Goal: Transaction & Acquisition: Purchase product/service

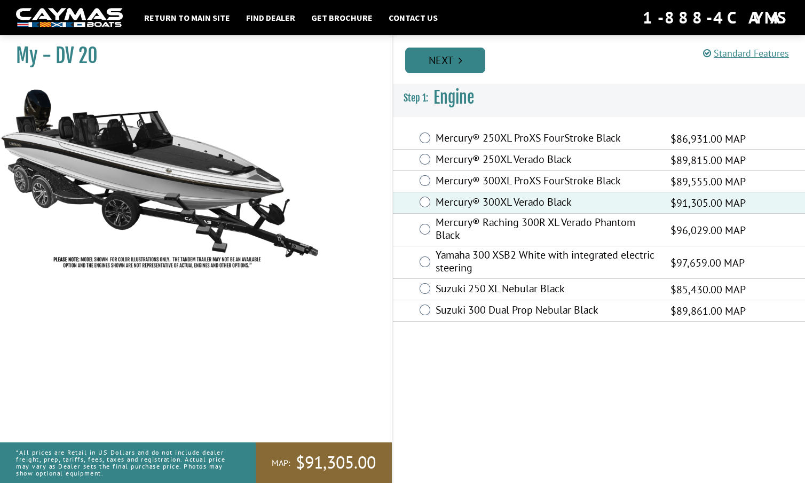
click at [457, 57] on link "Next" at bounding box center [445, 61] width 80 height 26
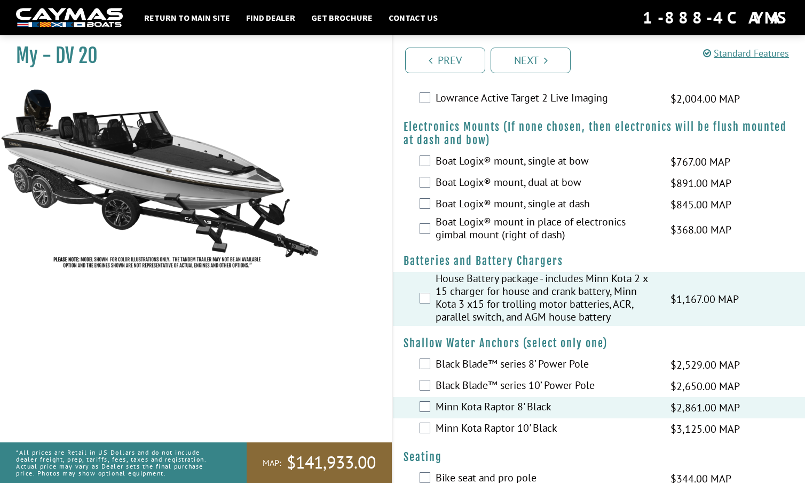
scroll to position [871, 0]
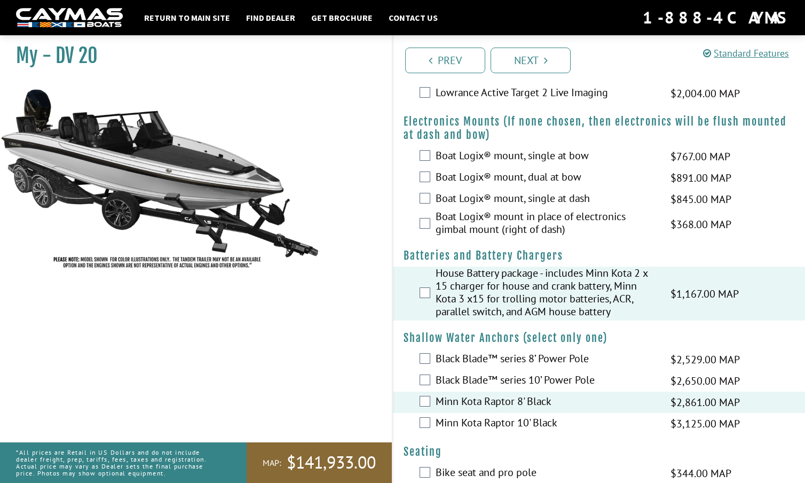
click at [423, 408] on div "Minn Kota Raptor 8' Black $2,861.00 MAP $3,377.00 MSRP" at bounding box center [599, 401] width 412 height 21
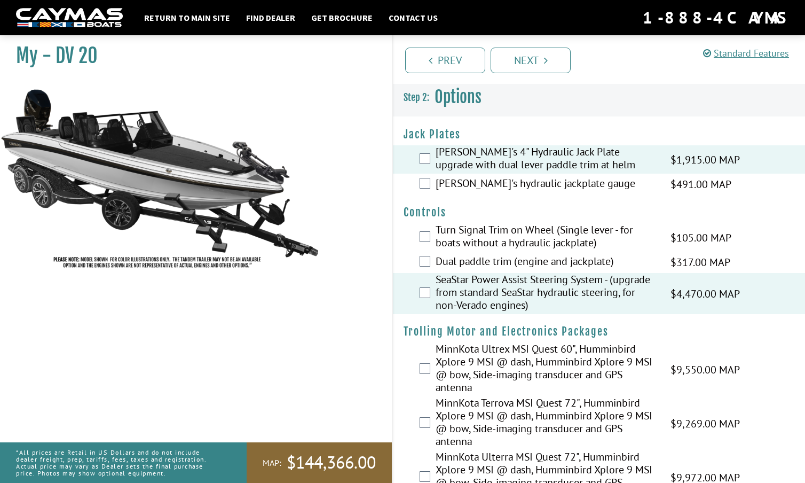
scroll to position [0, 0]
click at [536, 58] on link "Next" at bounding box center [531, 61] width 80 height 26
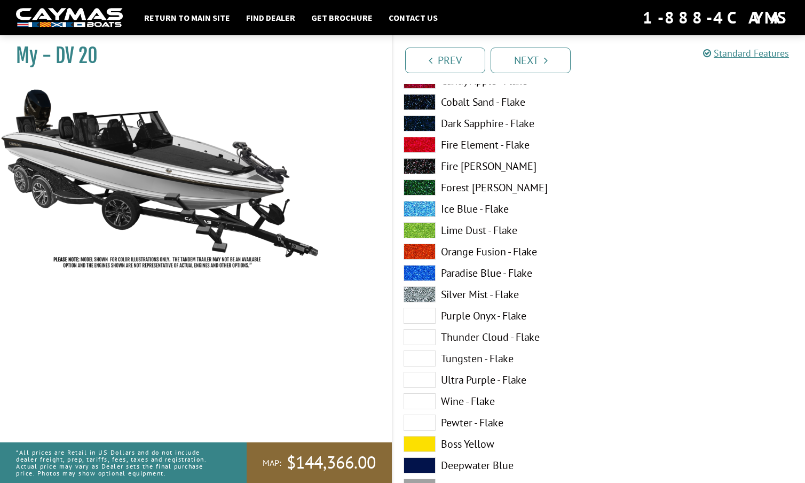
scroll to position [186, 0]
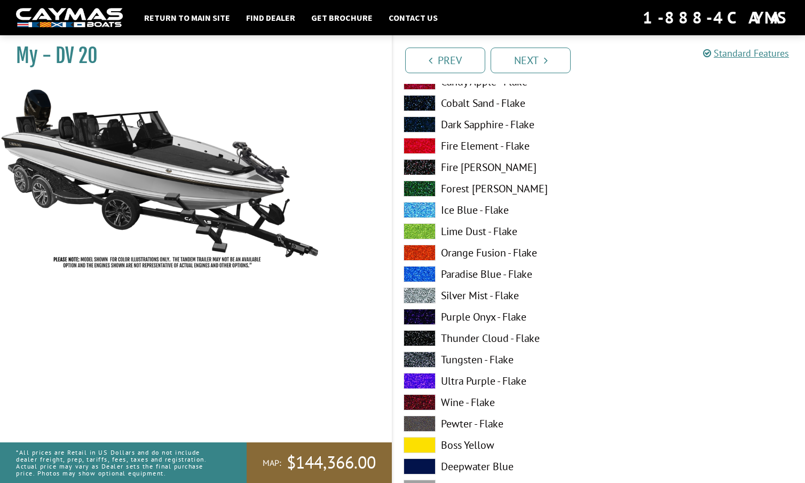
click at [425, 338] on span at bounding box center [420, 338] width 32 height 16
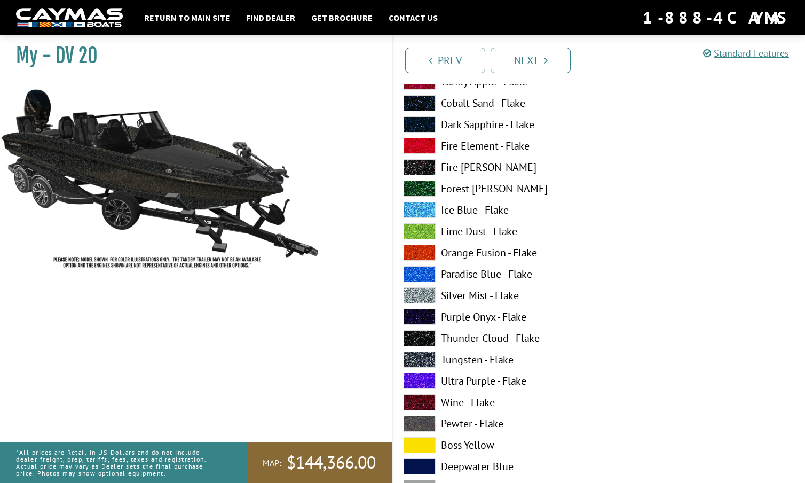
click at [424, 120] on span at bounding box center [420, 124] width 32 height 16
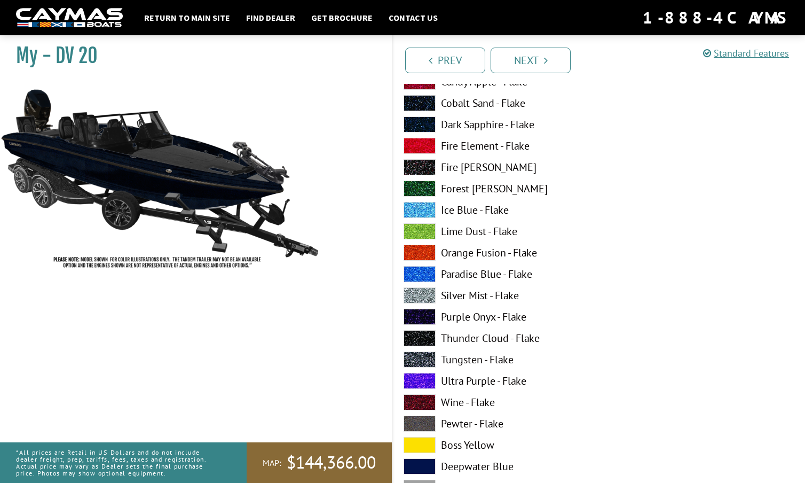
click at [426, 100] on span at bounding box center [420, 103] width 32 height 16
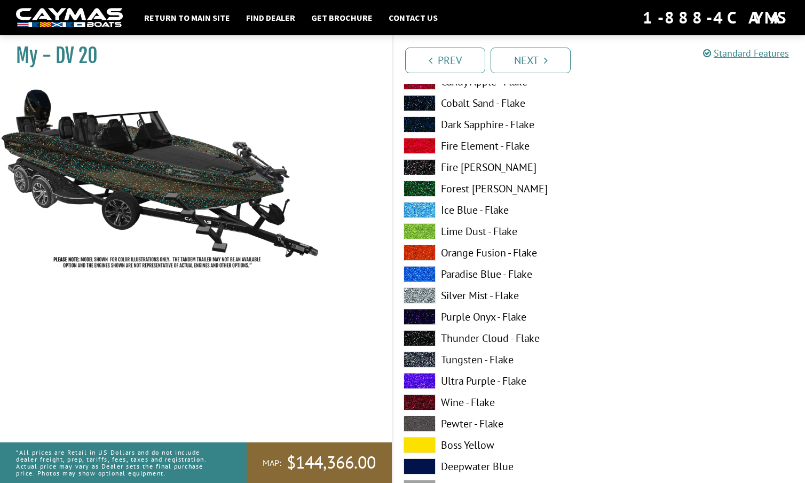
click at [422, 125] on span at bounding box center [420, 124] width 32 height 16
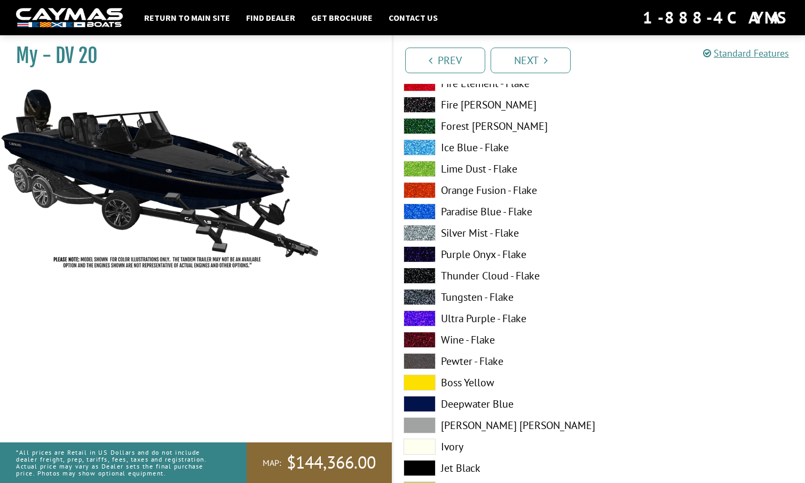
scroll to position [900, 0]
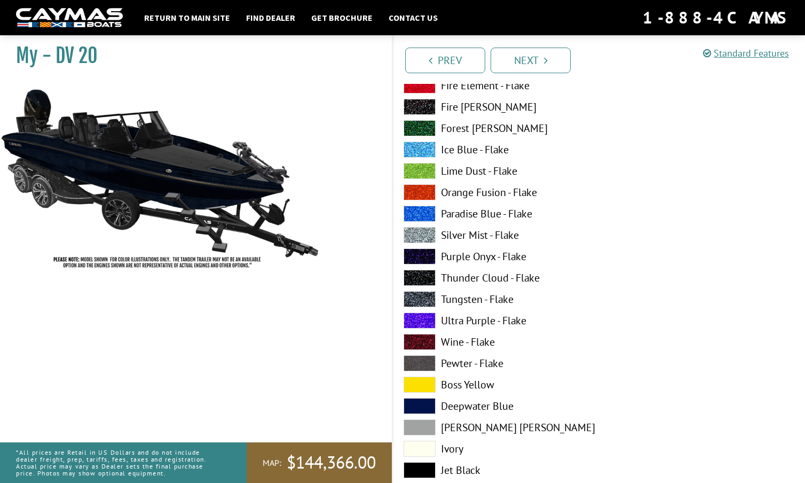
click at [427, 211] on span at bounding box center [420, 214] width 32 height 16
click at [420, 403] on span at bounding box center [420, 406] width 32 height 16
click at [423, 213] on span at bounding box center [420, 214] width 32 height 16
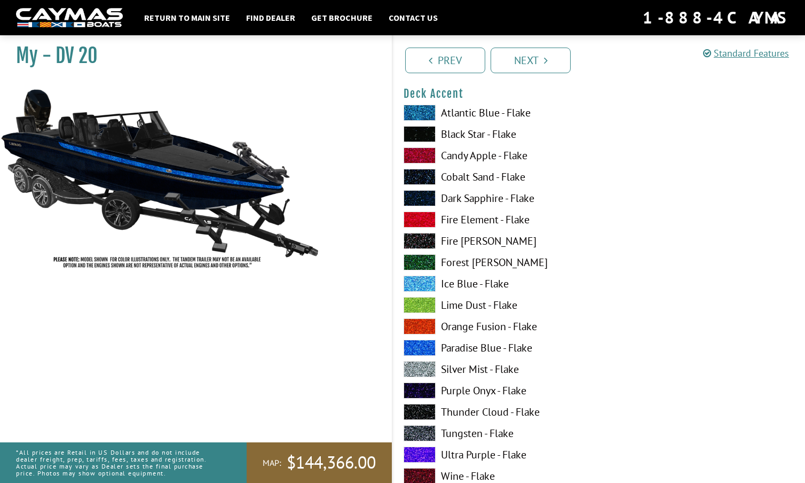
scroll to position [765, 0]
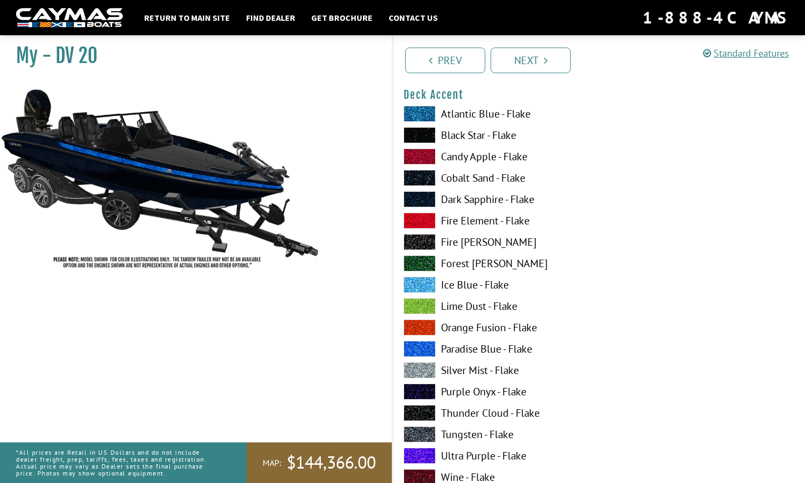
click at [423, 112] on span at bounding box center [420, 114] width 32 height 16
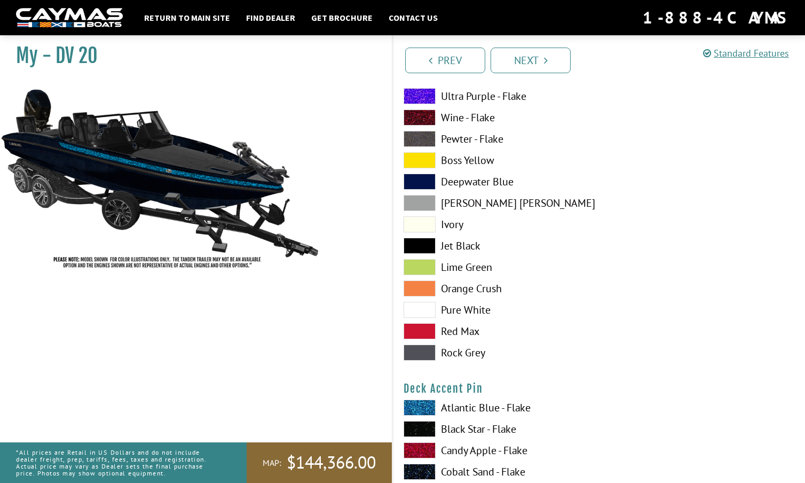
scroll to position [1131, 0]
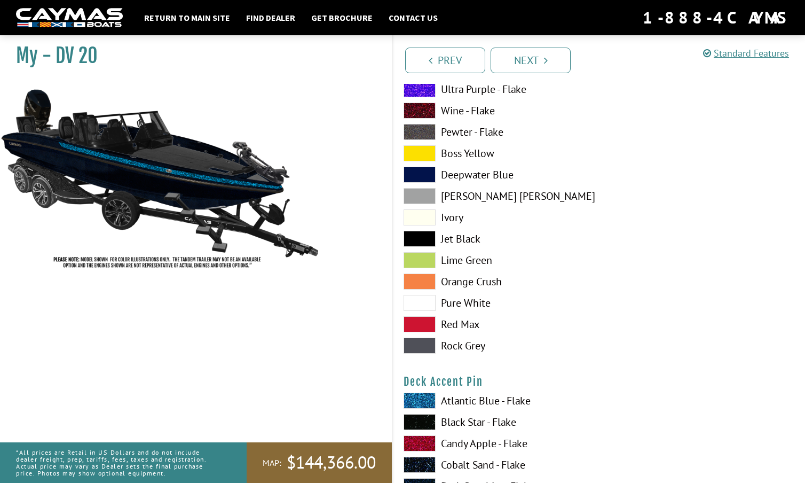
click at [423, 398] on span at bounding box center [420, 400] width 32 height 16
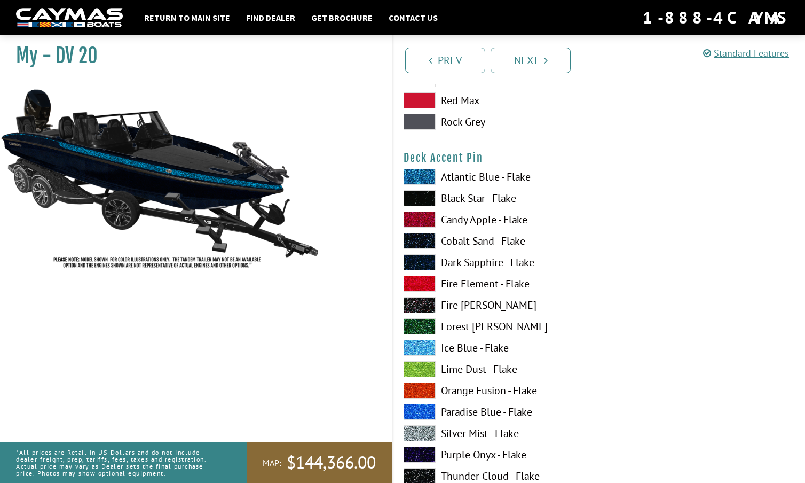
scroll to position [1357, 0]
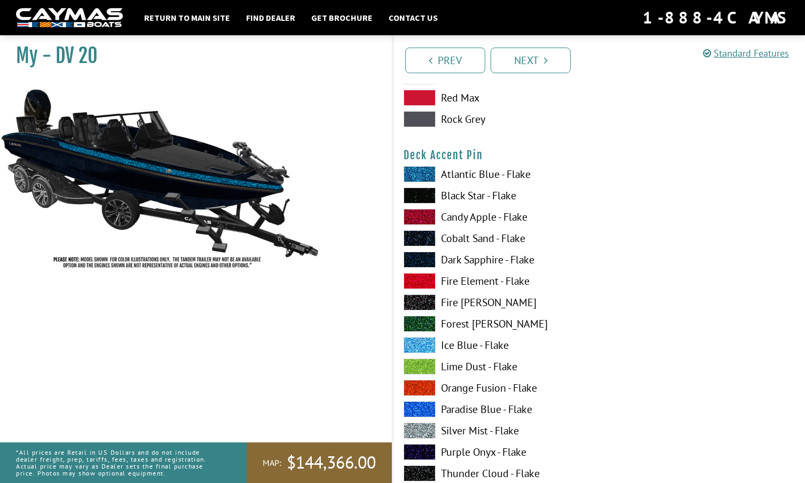
click at [422, 343] on span at bounding box center [420, 345] width 32 height 16
click at [419, 172] on span at bounding box center [420, 174] width 32 height 16
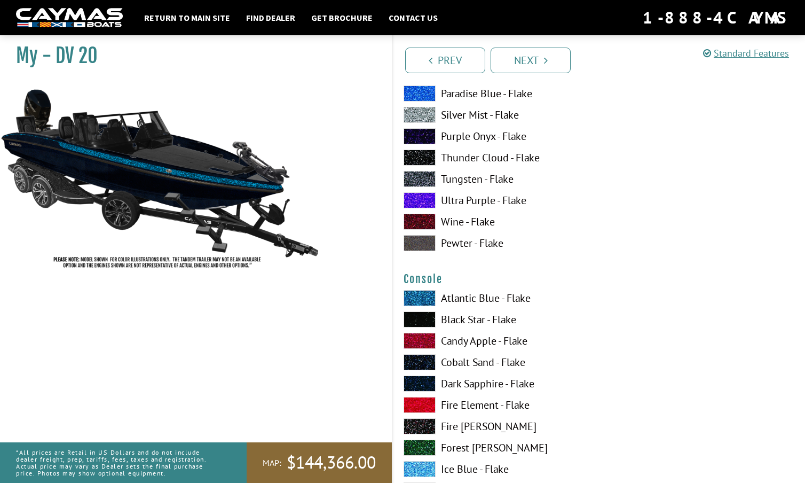
scroll to position [1674, 0]
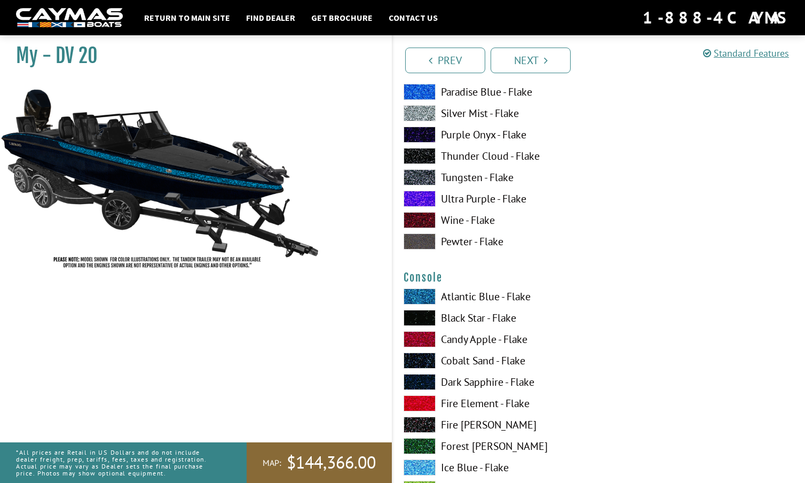
click at [424, 381] on span at bounding box center [420, 382] width 32 height 16
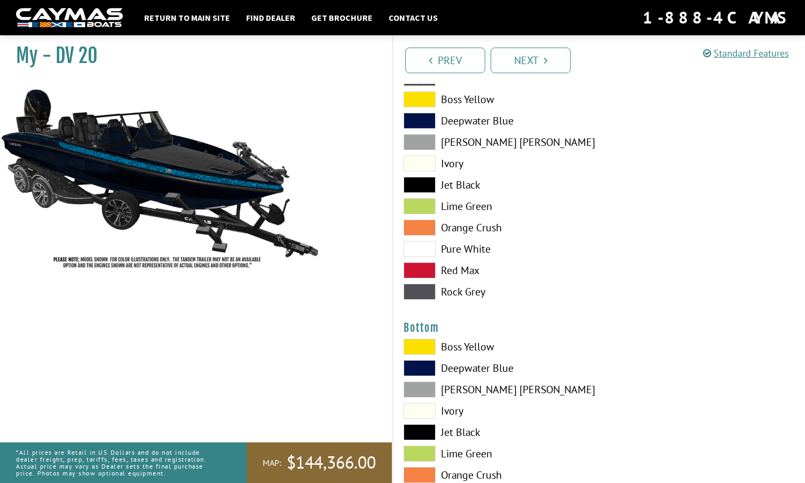
scroll to position [2279, 0]
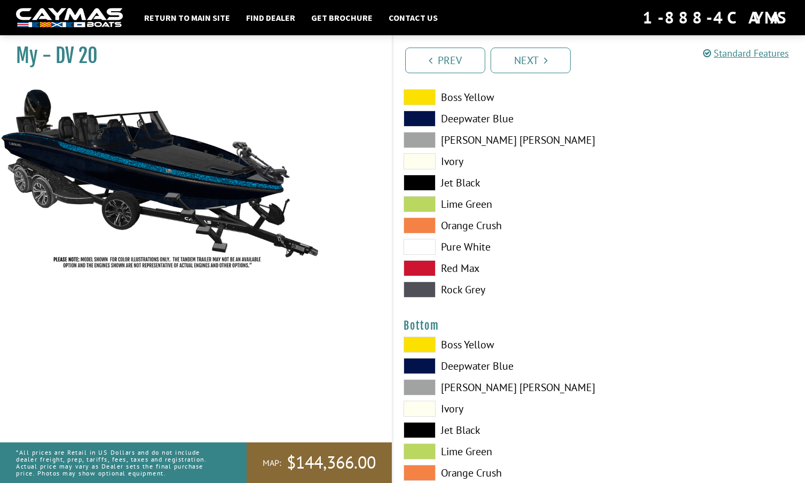
click at [427, 388] on span at bounding box center [420, 387] width 32 height 16
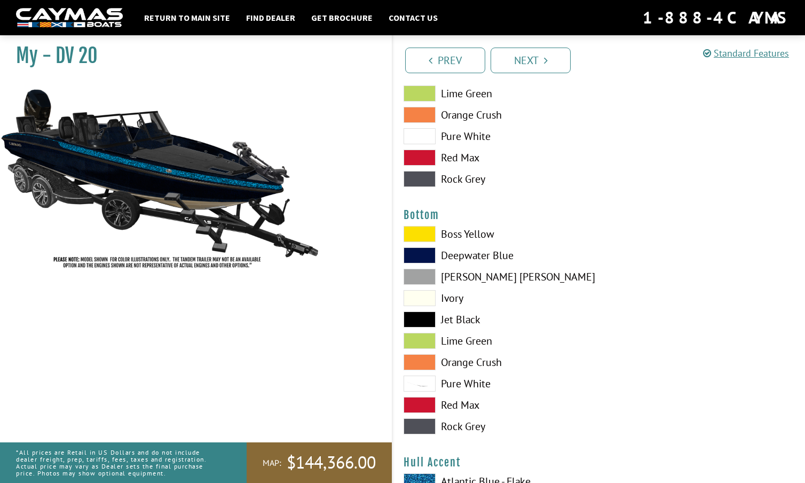
scroll to position [2390, 0]
click at [417, 426] on span at bounding box center [420, 426] width 32 height 16
click at [424, 426] on span at bounding box center [420, 426] width 32 height 16
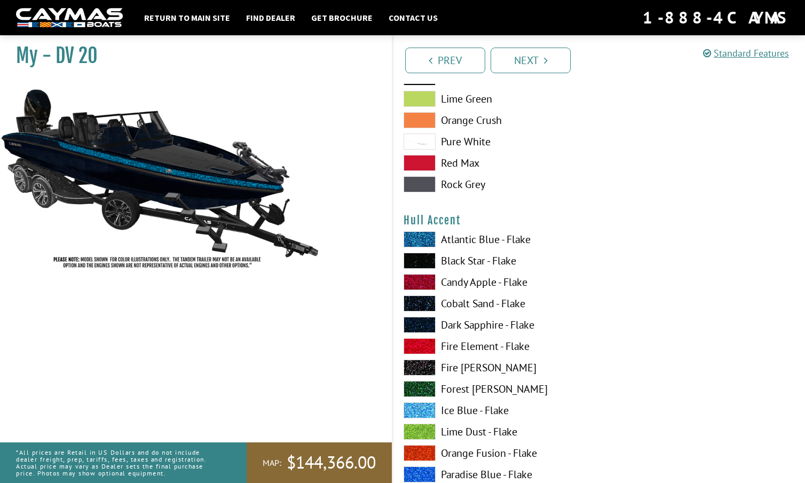
scroll to position [2633, 0]
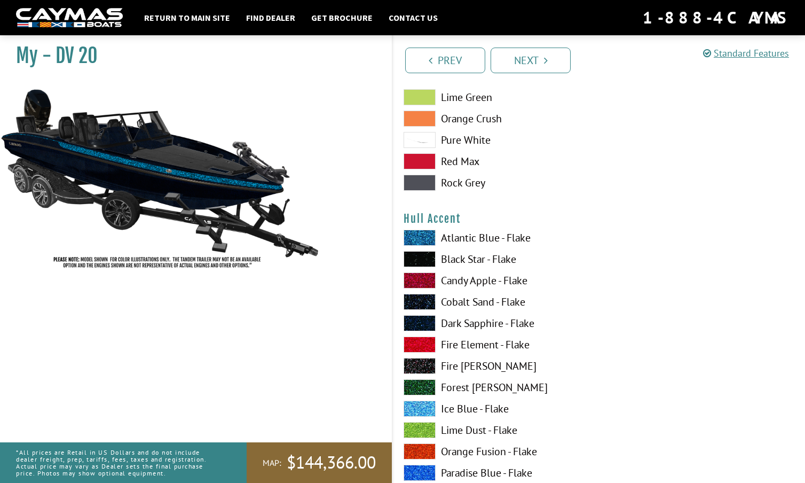
click at [423, 233] on span at bounding box center [420, 238] width 32 height 16
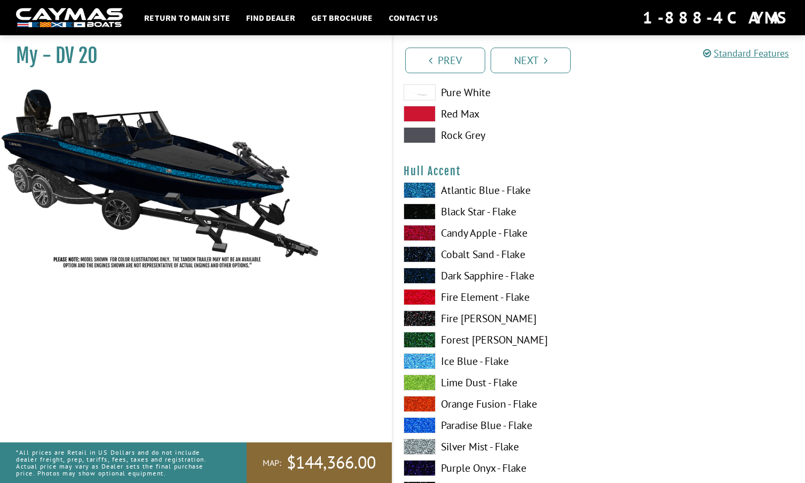
scroll to position [2682, 0]
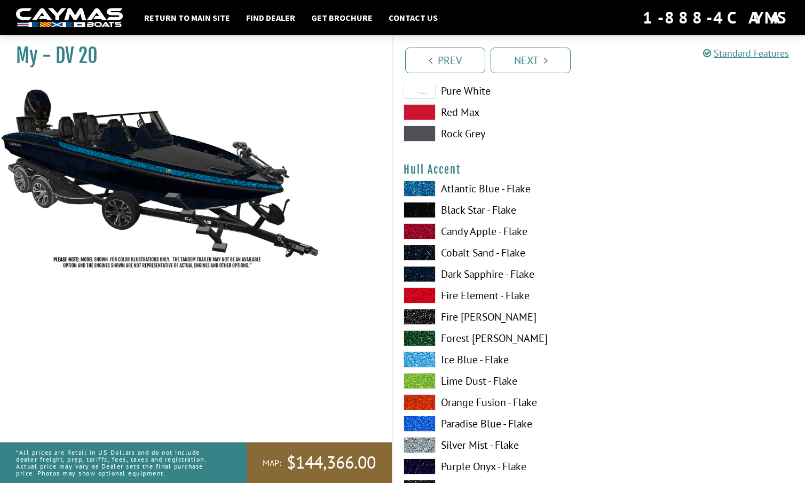
click at [422, 359] on span at bounding box center [420, 359] width 32 height 16
click at [425, 186] on span at bounding box center [420, 188] width 32 height 16
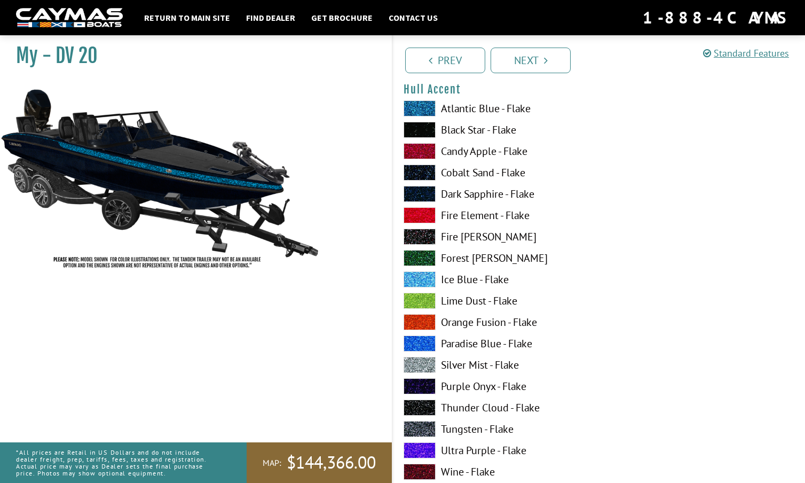
scroll to position [2761, 0]
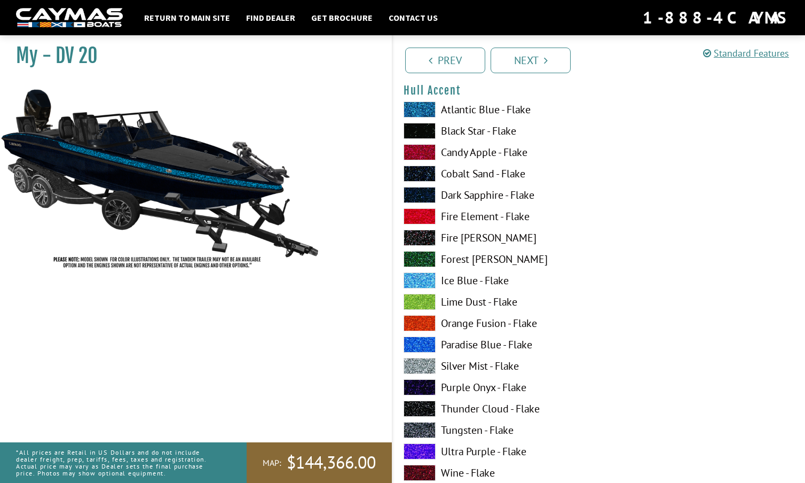
click at [422, 193] on span at bounding box center [420, 195] width 32 height 16
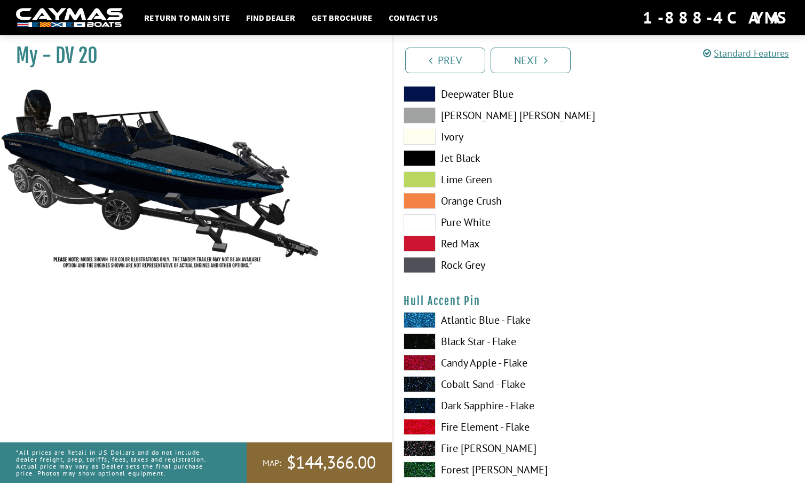
scroll to position [3205, 0]
click at [428, 318] on span at bounding box center [420, 319] width 32 height 16
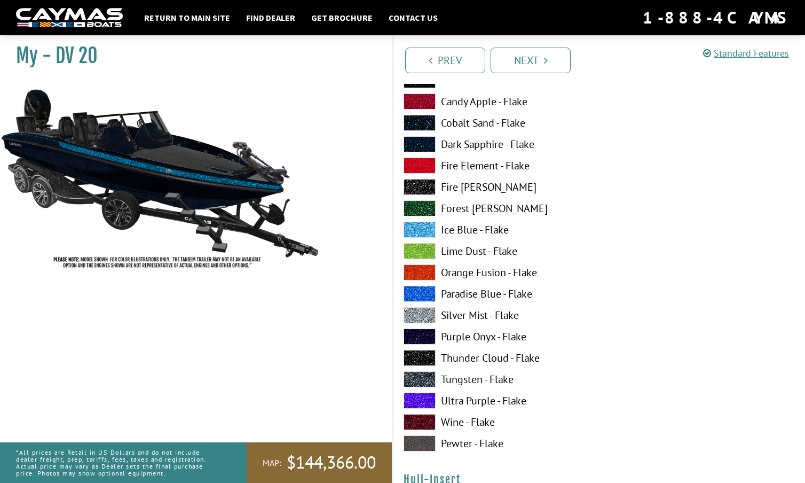
scroll to position [3466, 0]
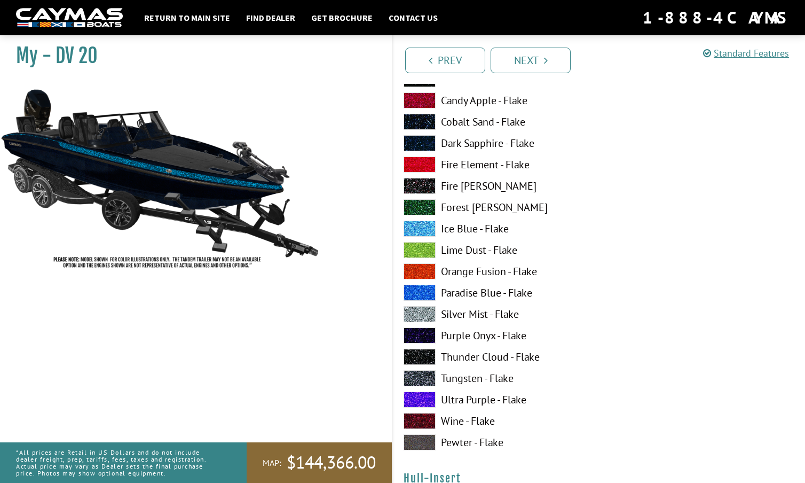
click at [429, 295] on span at bounding box center [420, 293] width 32 height 16
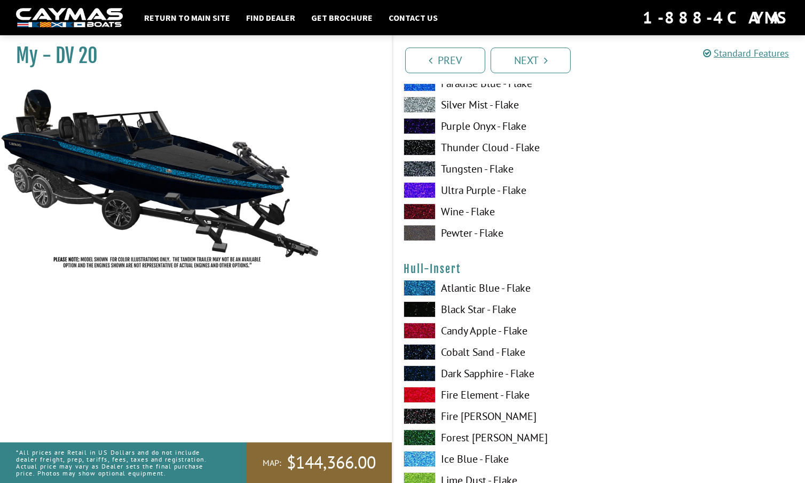
scroll to position [3694, 0]
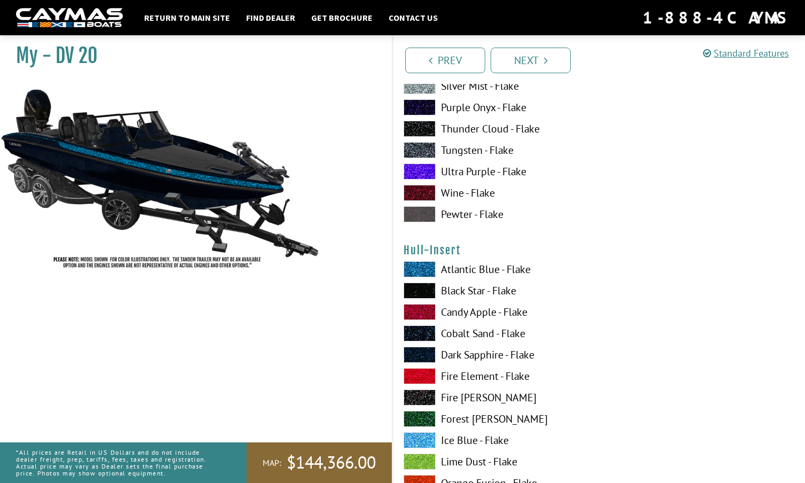
click at [419, 274] on span at bounding box center [420, 269] width 32 height 16
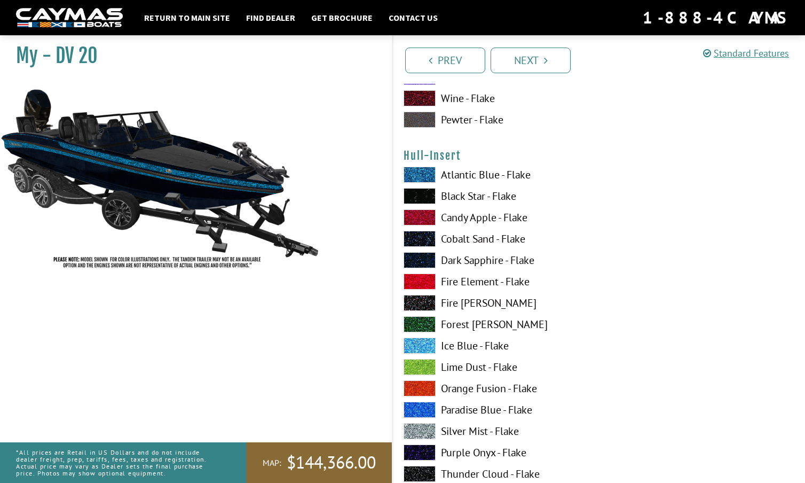
scroll to position [3791, 0]
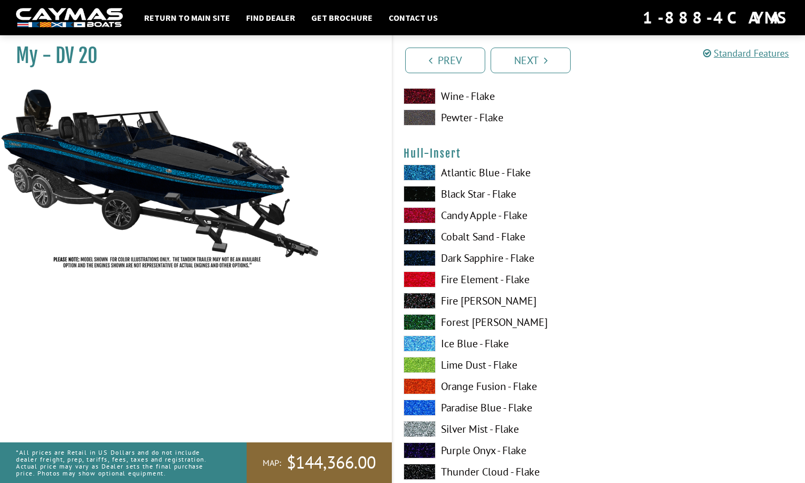
click at [420, 347] on span at bounding box center [420, 343] width 32 height 16
click at [421, 406] on span at bounding box center [420, 407] width 32 height 16
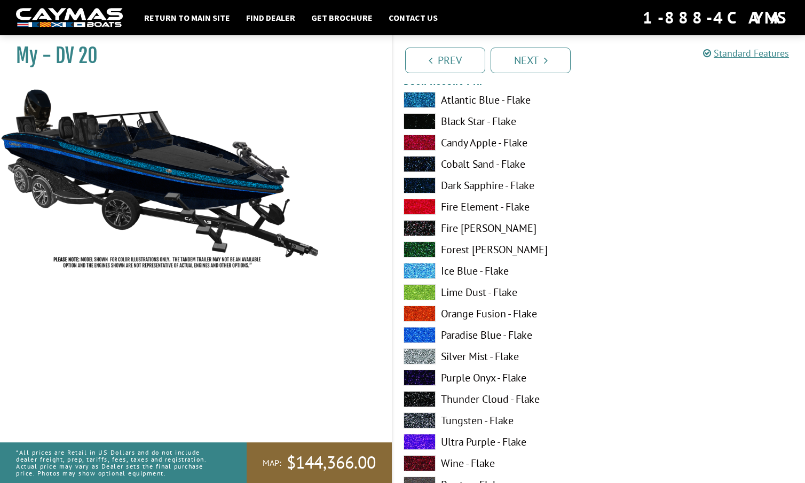
scroll to position [1433, 0]
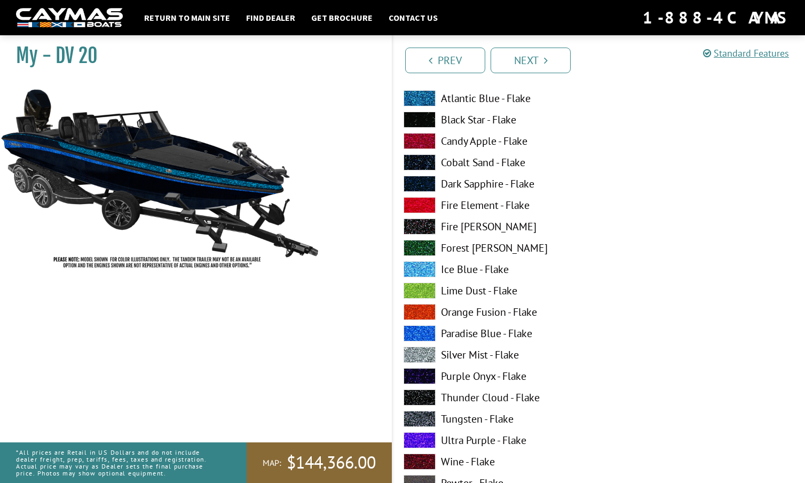
click at [424, 329] on span at bounding box center [420, 333] width 32 height 16
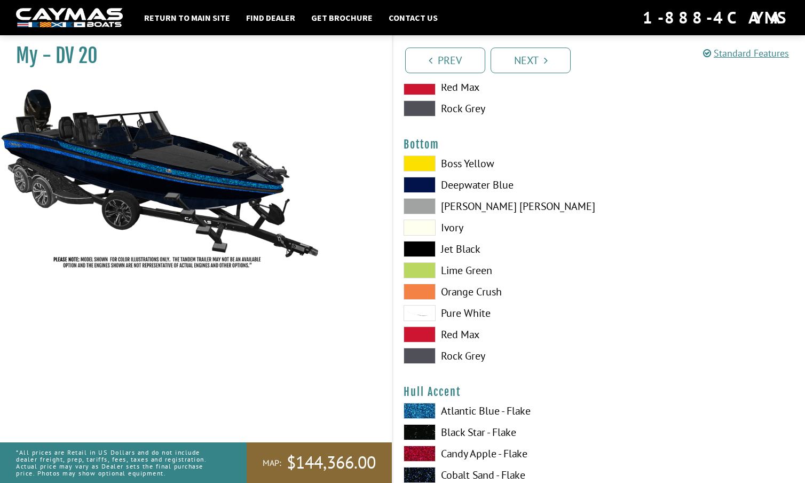
scroll to position [2463, 0]
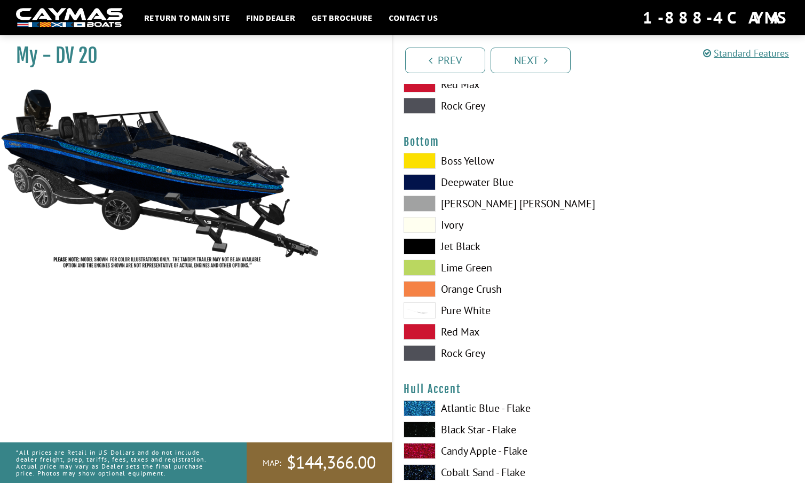
click at [424, 349] on span at bounding box center [420, 353] width 32 height 16
click at [426, 243] on span at bounding box center [420, 246] width 32 height 16
click at [426, 198] on span at bounding box center [420, 203] width 32 height 16
click at [423, 177] on span at bounding box center [420, 182] width 32 height 16
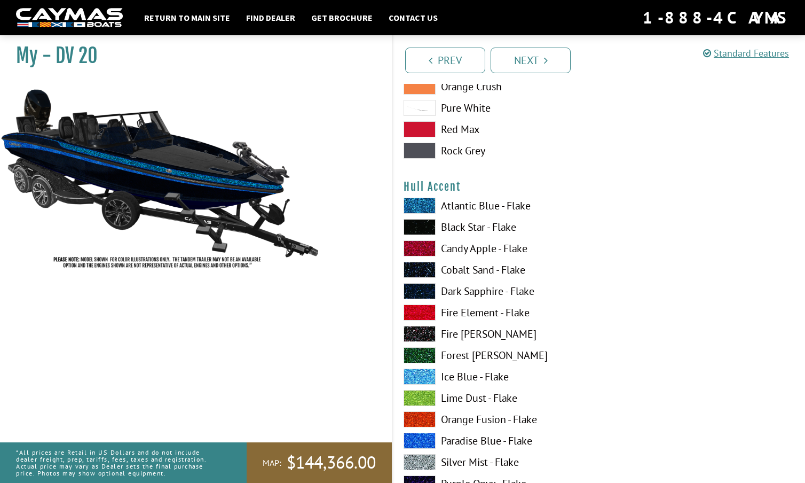
scroll to position [2752, 0]
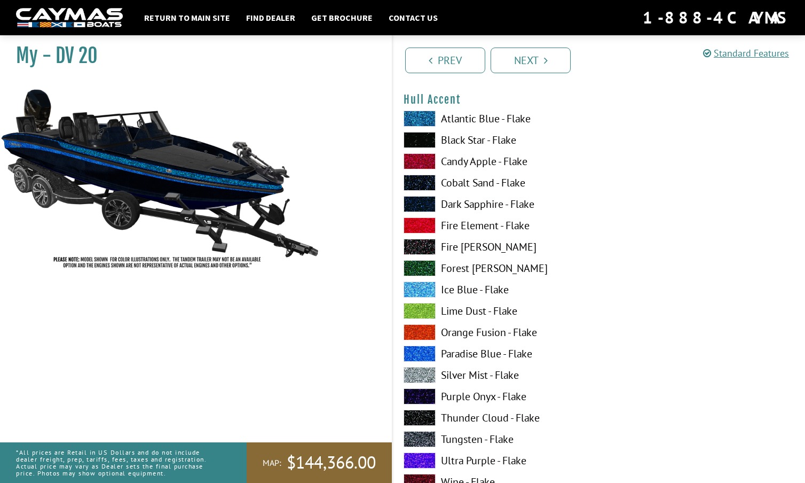
click at [424, 352] on span at bounding box center [420, 353] width 32 height 16
click at [423, 351] on span at bounding box center [420, 353] width 32 height 16
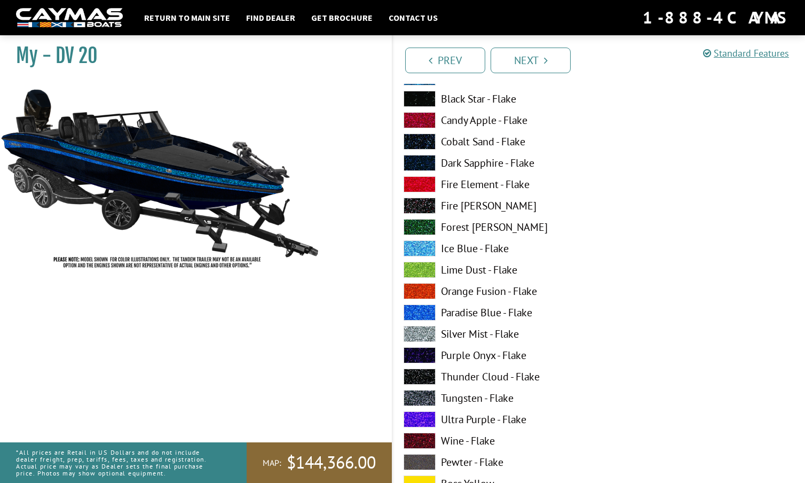
scroll to position [809, 0]
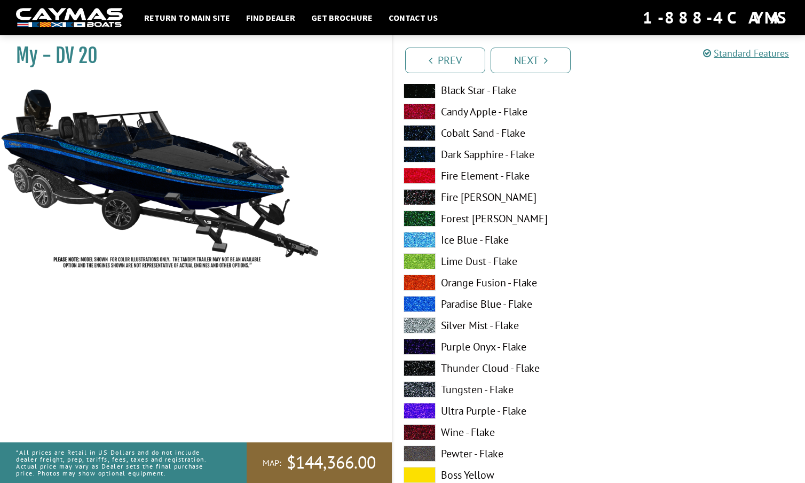
click at [423, 305] on span at bounding box center [420, 304] width 32 height 16
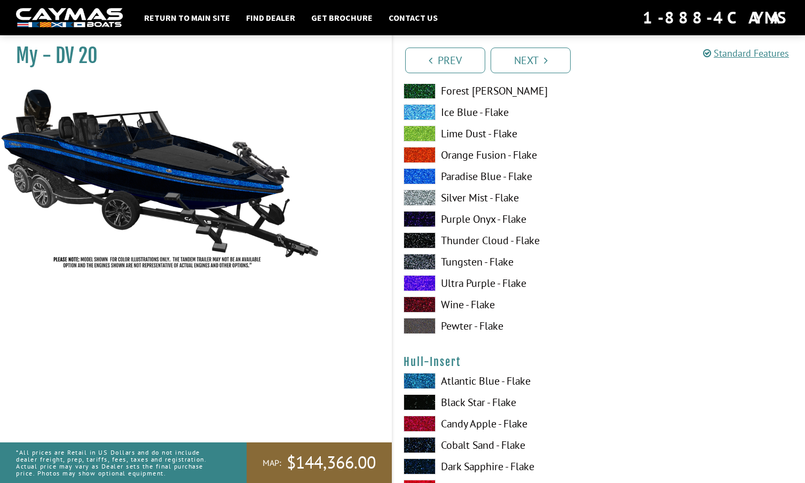
scroll to position [3569, 0]
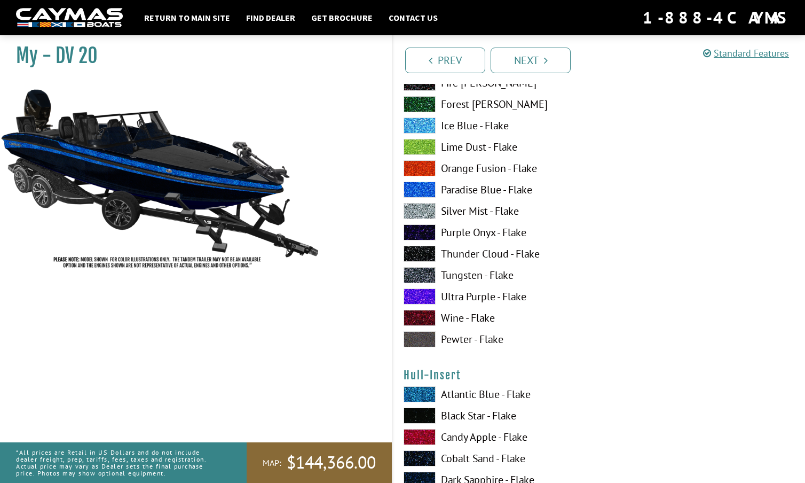
click at [425, 193] on span at bounding box center [420, 190] width 32 height 16
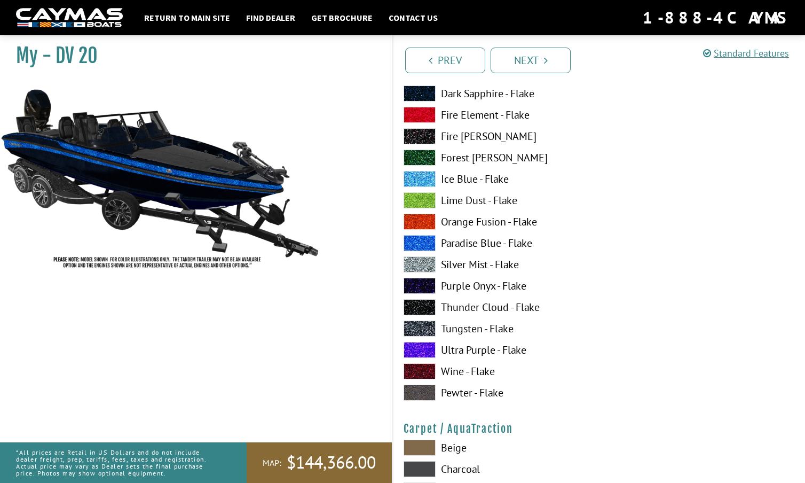
scroll to position [4615, 0]
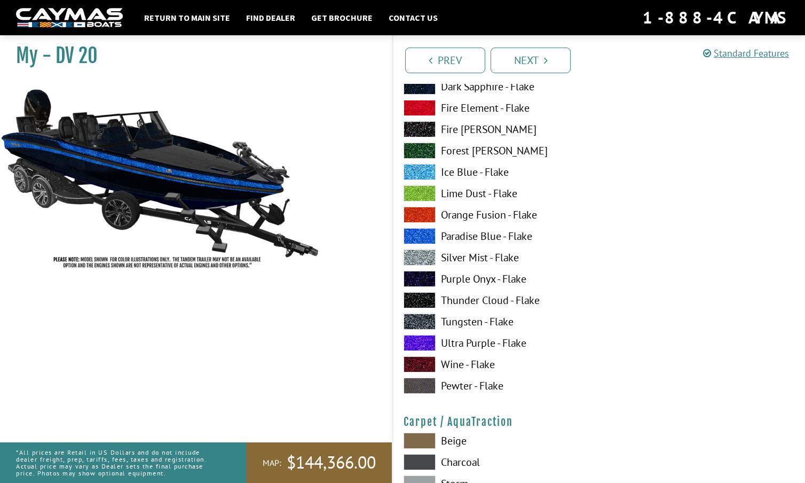
click at [423, 238] on span at bounding box center [420, 236] width 32 height 16
click at [426, 237] on span at bounding box center [420, 236] width 32 height 16
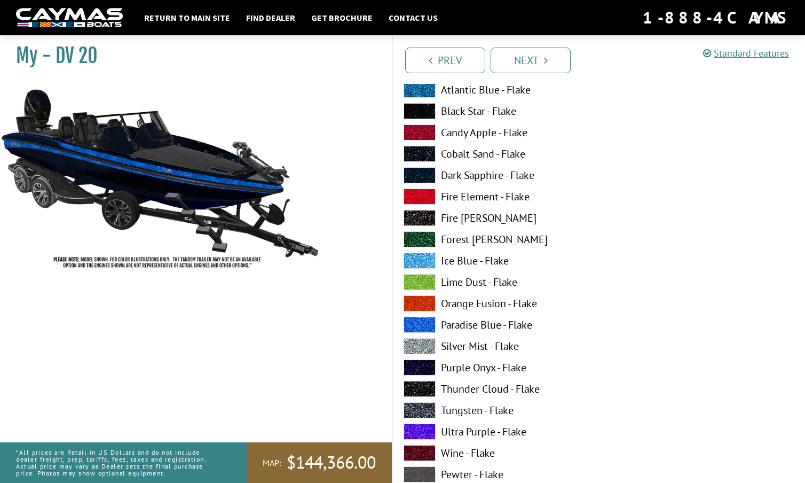
scroll to position [4530, 0]
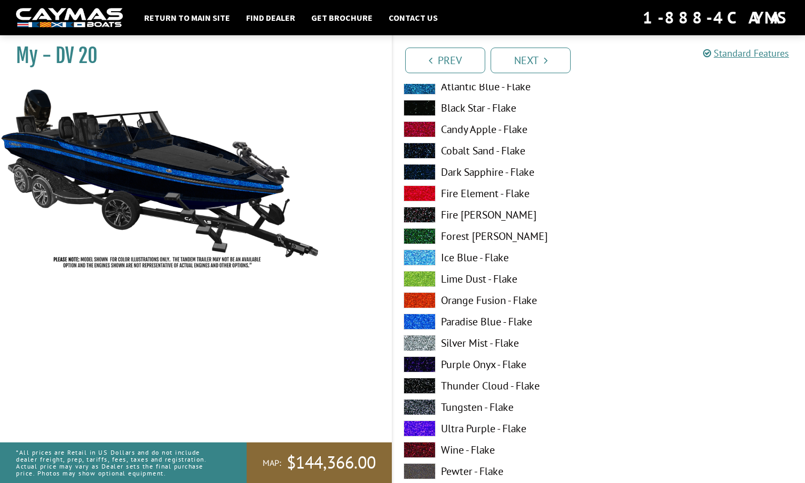
click at [422, 315] on span at bounding box center [420, 321] width 32 height 16
click at [426, 312] on div "Atlantic Blue - Flake Black Star - Flake Candy Apple - Flake Cobalt Sand - Flak…" at bounding box center [496, 281] width 206 height 406
click at [424, 320] on span at bounding box center [420, 321] width 32 height 16
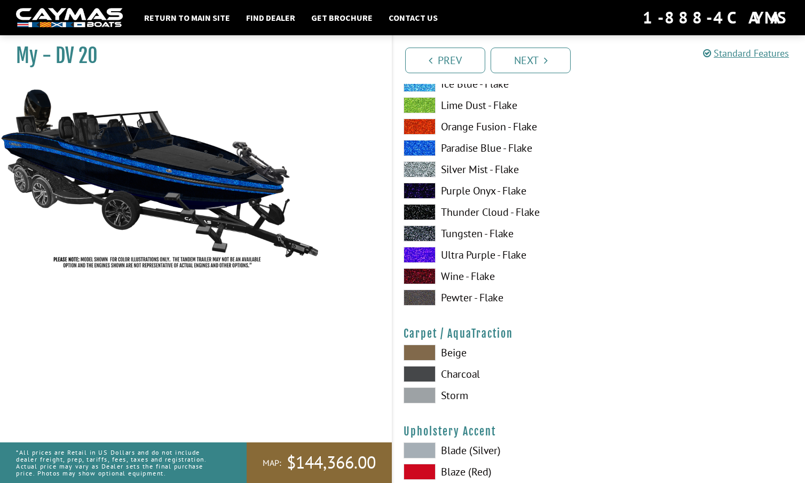
scroll to position [4705, 0]
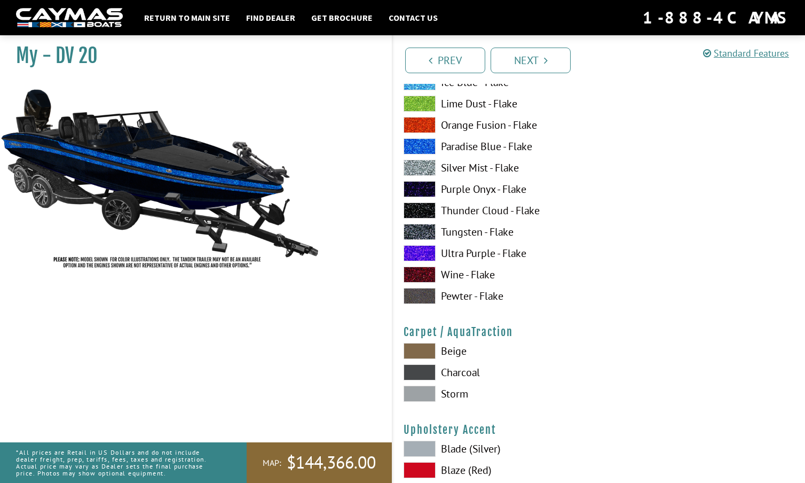
click at [422, 145] on span at bounding box center [420, 146] width 32 height 16
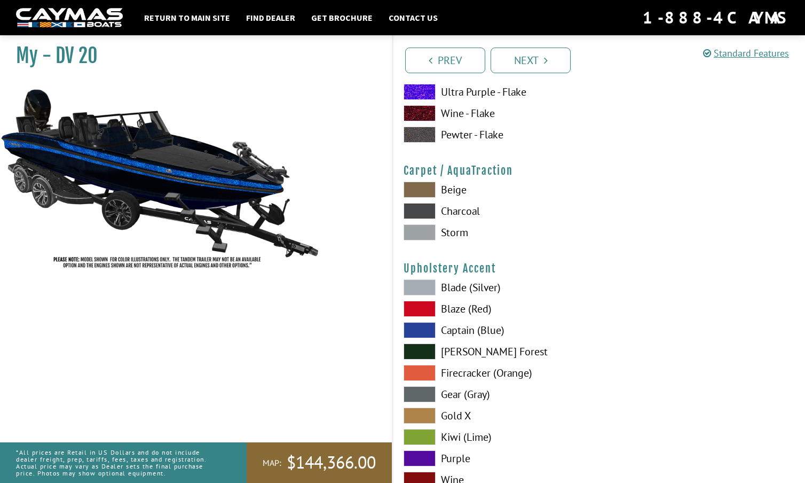
scroll to position [4872, 0]
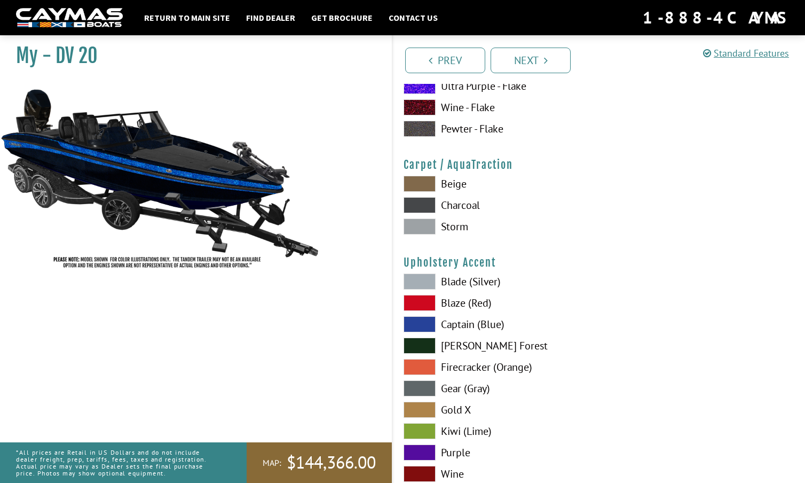
click at [421, 226] on span at bounding box center [420, 226] width 32 height 16
click at [418, 201] on span at bounding box center [420, 205] width 32 height 16
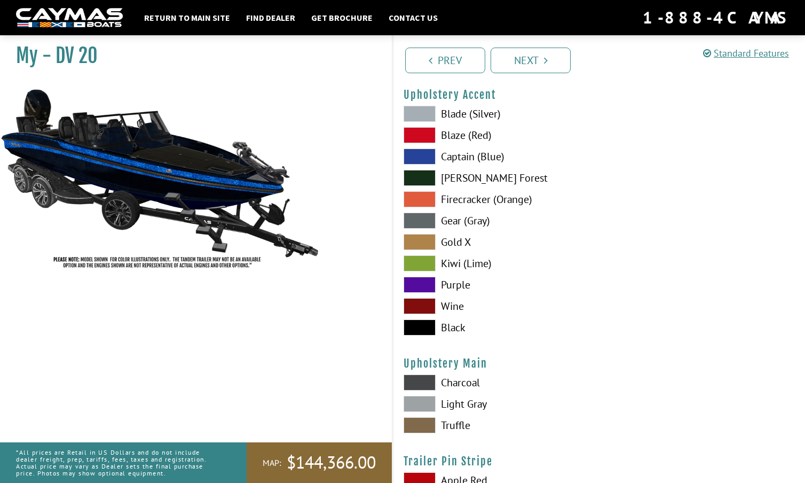
scroll to position [5045, 0]
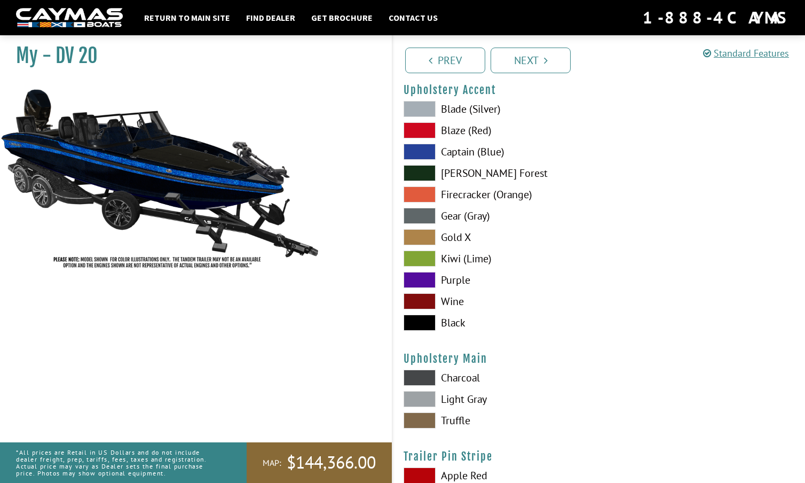
click at [426, 154] on span at bounding box center [420, 152] width 32 height 16
click at [427, 395] on span at bounding box center [420, 399] width 32 height 16
click at [421, 373] on span at bounding box center [420, 377] width 32 height 16
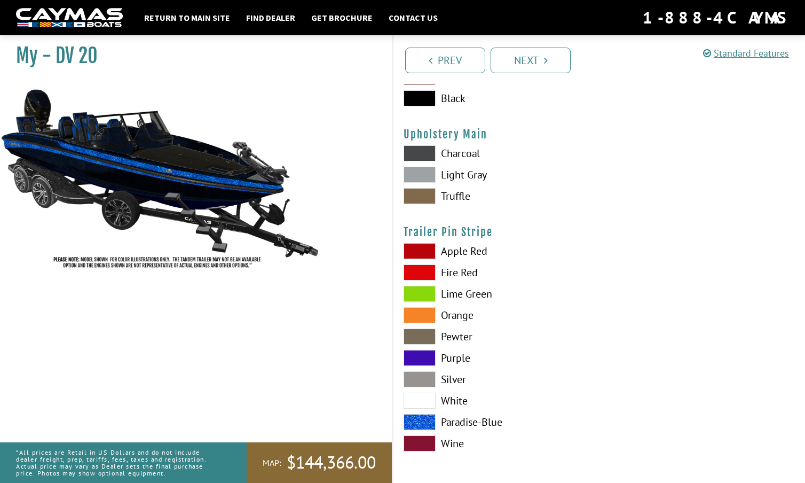
scroll to position [5269, 0]
click at [426, 418] on span at bounding box center [420, 422] width 32 height 16
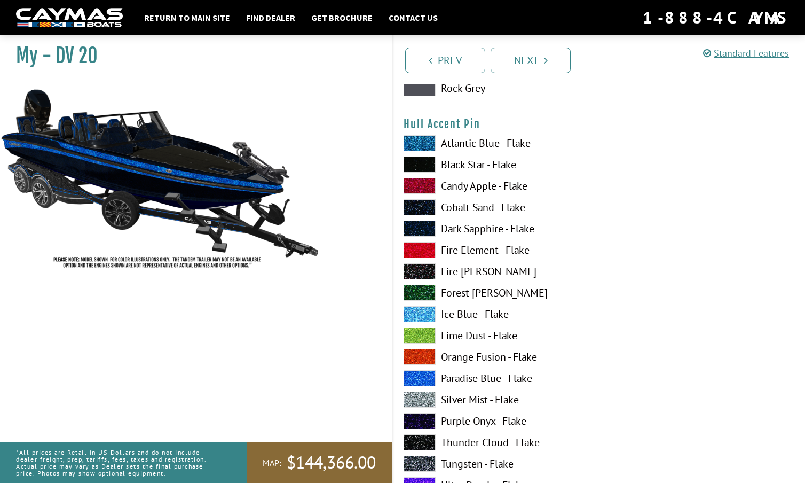
scroll to position [3240, 0]
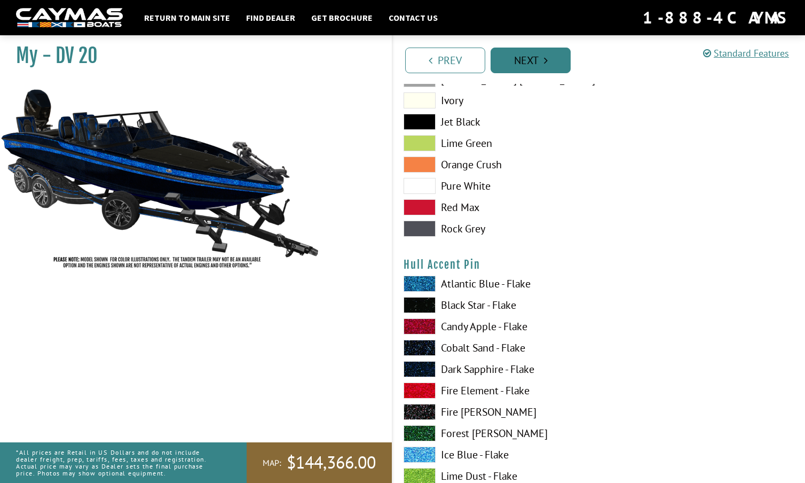
click at [530, 58] on link "Next" at bounding box center [531, 61] width 80 height 26
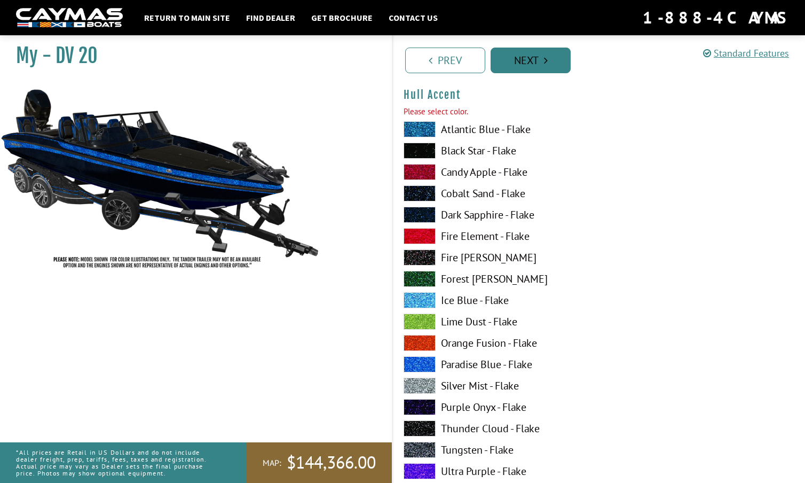
scroll to position [2756, 0]
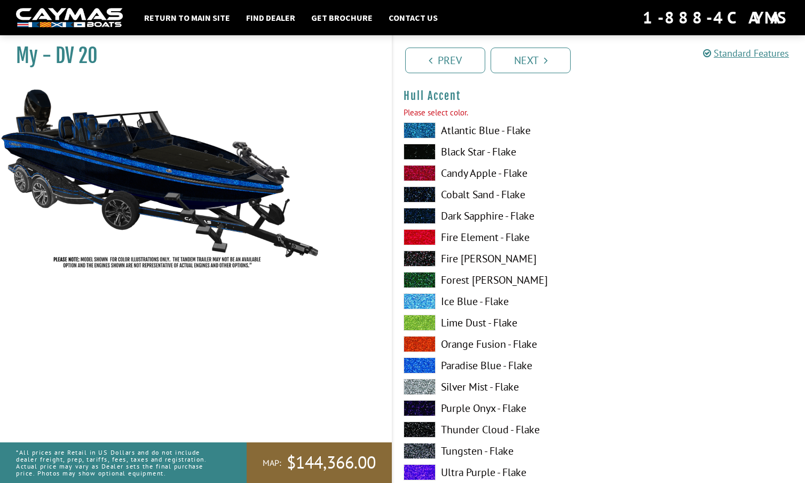
click at [422, 363] on span at bounding box center [420, 365] width 32 height 16
click at [423, 216] on span at bounding box center [420, 216] width 32 height 16
click at [425, 131] on span at bounding box center [420, 130] width 32 height 16
click at [425, 147] on span at bounding box center [420, 152] width 32 height 16
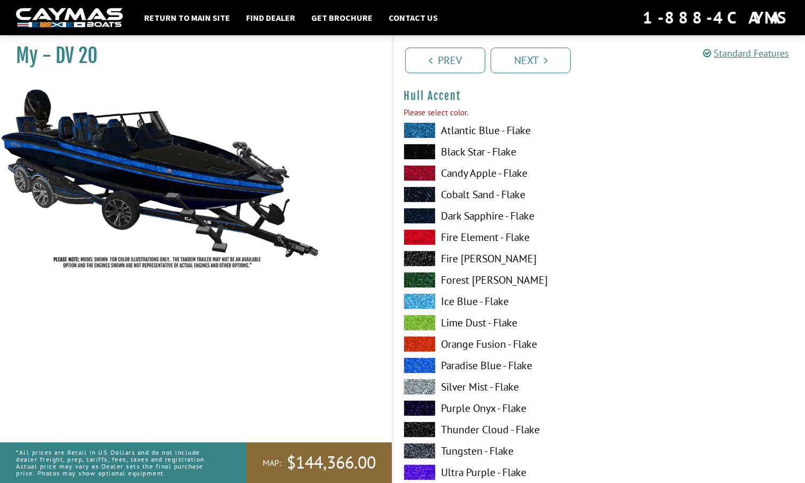
click at [426, 192] on span at bounding box center [420, 194] width 32 height 16
click at [424, 211] on span at bounding box center [420, 216] width 32 height 16
click at [422, 363] on span at bounding box center [420, 365] width 32 height 16
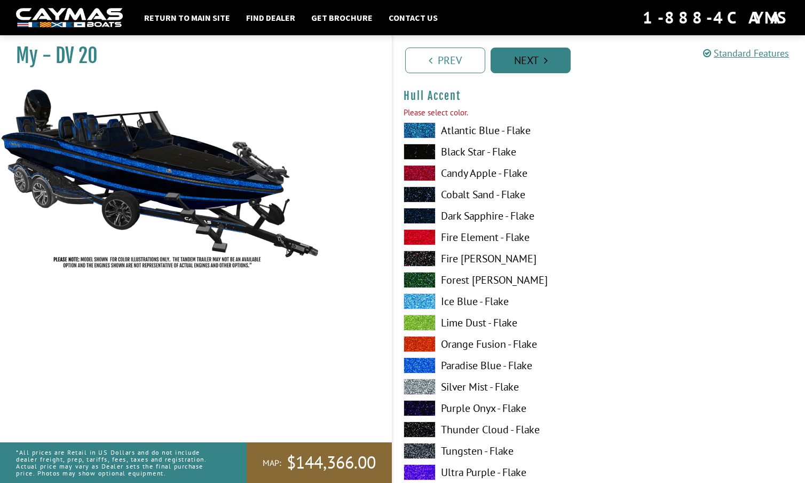
click at [533, 57] on link "Next" at bounding box center [531, 61] width 80 height 26
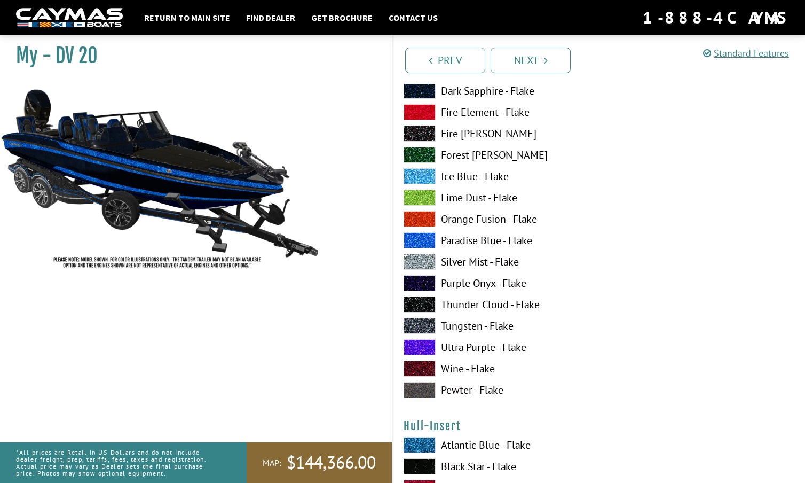
scroll to position [3536, 0]
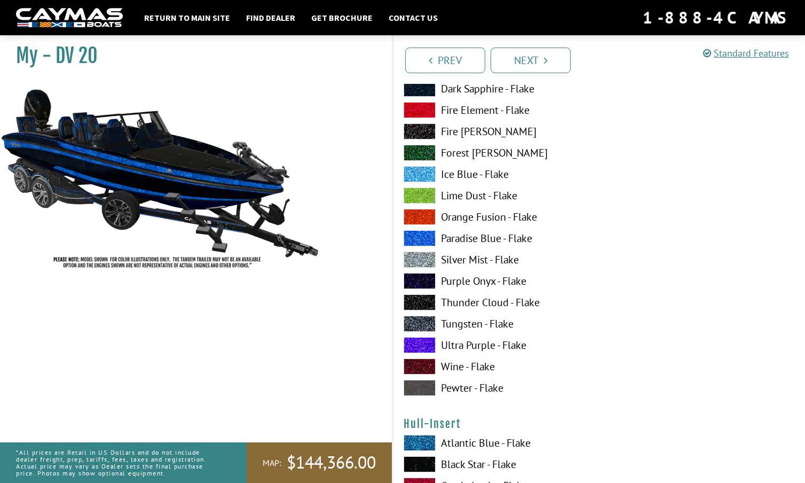
click at [420, 237] on span at bounding box center [420, 238] width 32 height 16
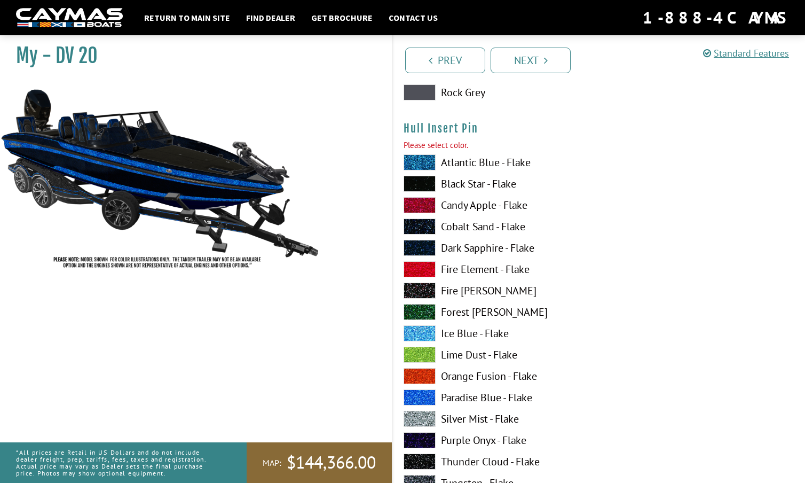
scroll to position [4486, 0]
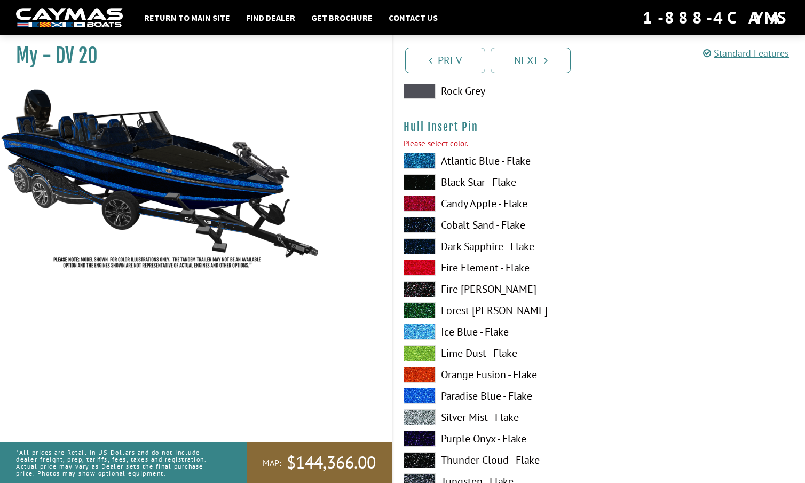
click at [422, 394] on span at bounding box center [420, 396] width 32 height 16
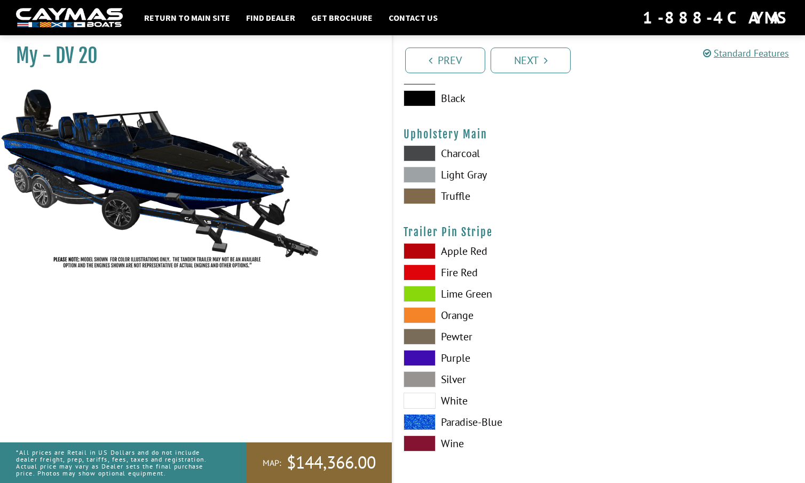
scroll to position [5299, 0]
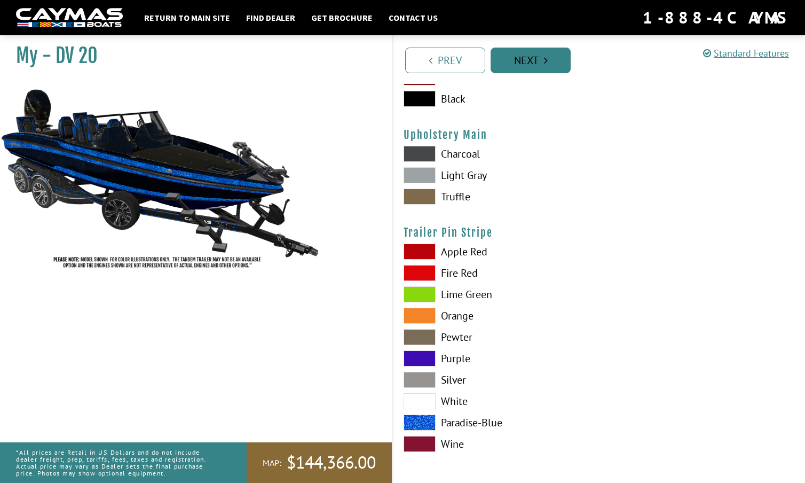
click at [538, 59] on link "Next" at bounding box center [531, 61] width 80 height 26
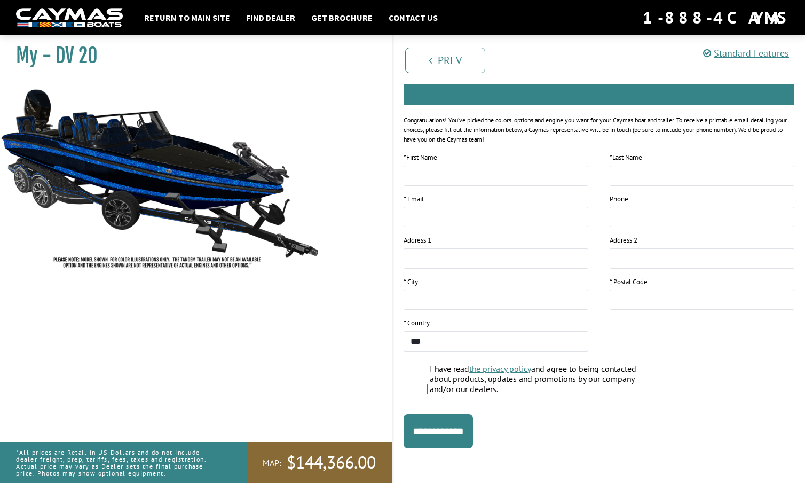
scroll to position [0, 0]
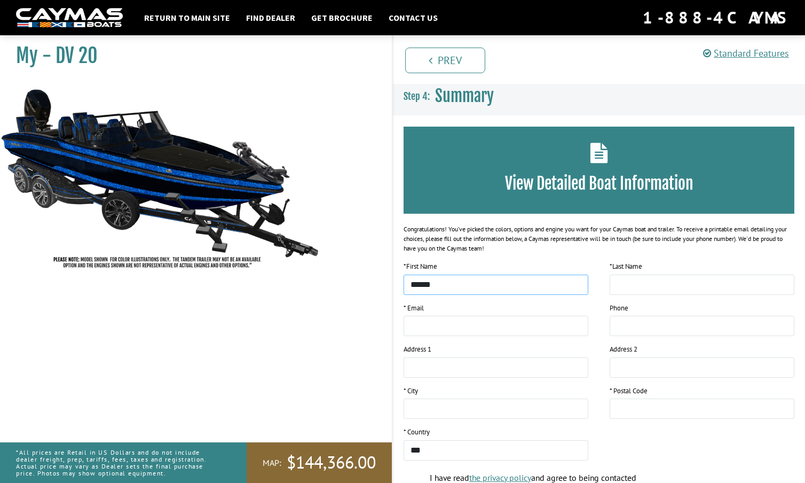
type input "******"
type input "**********"
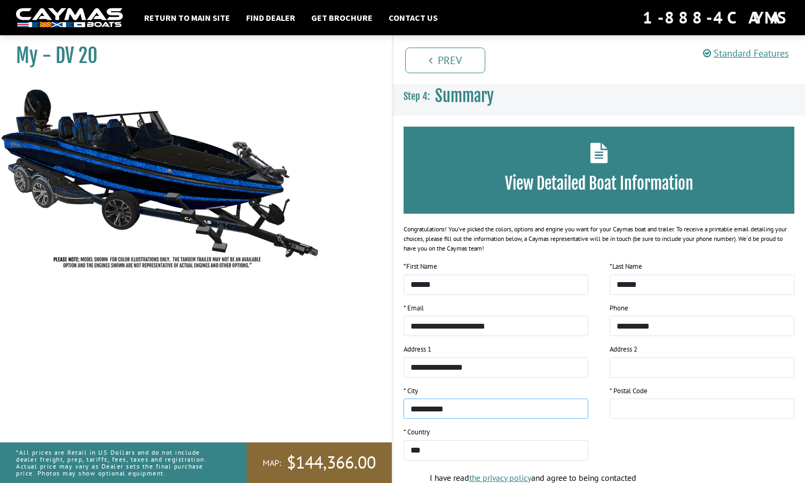
type input "**********"
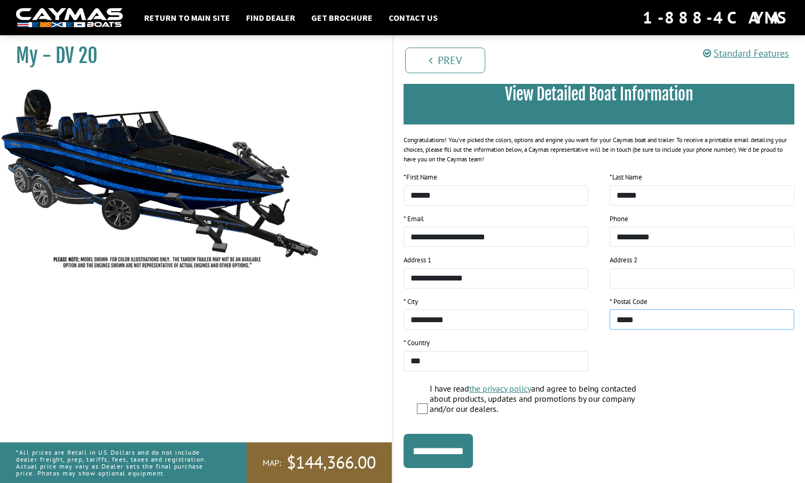
scroll to position [91, 0]
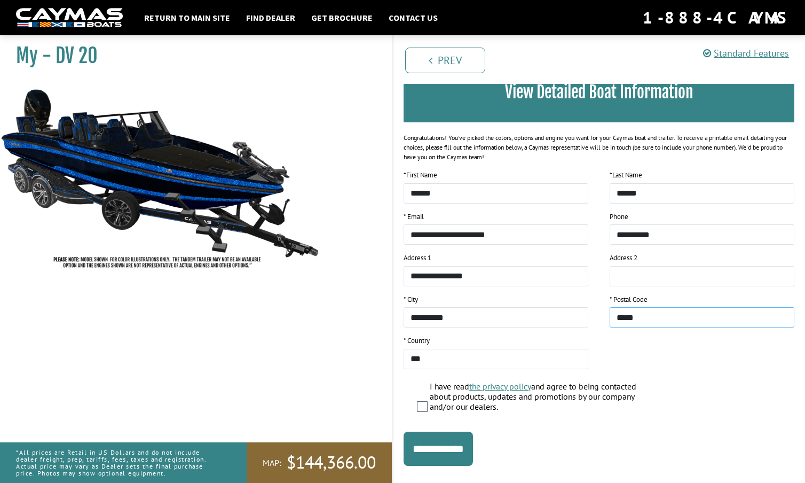
type input "*****"
click at [460, 442] on input "**********" at bounding box center [438, 448] width 69 height 34
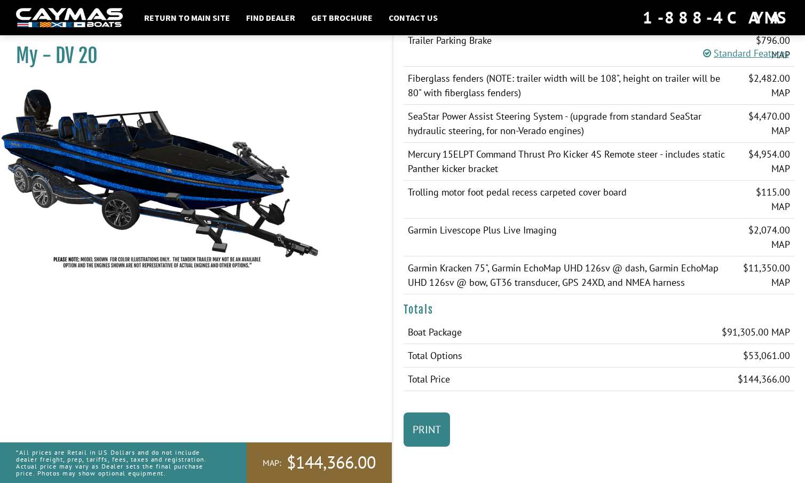
scroll to position [1867, 0]
click at [430, 425] on link "Print" at bounding box center [427, 429] width 46 height 34
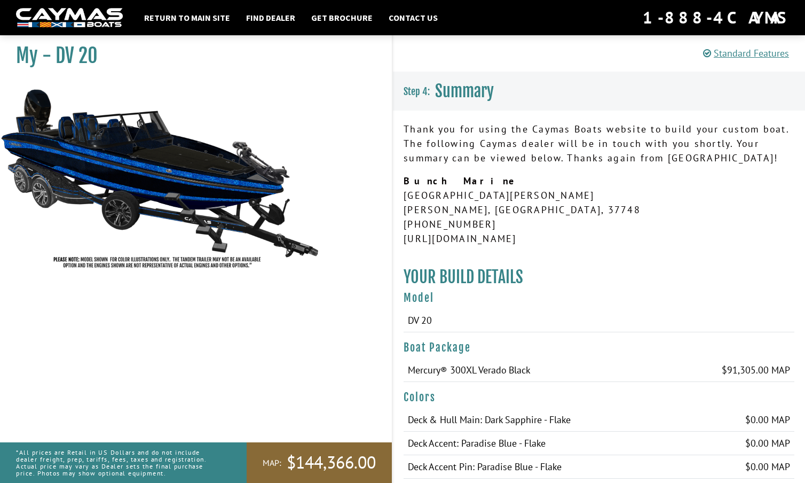
scroll to position [5, 0]
